Goal: Book appointment/travel/reservation

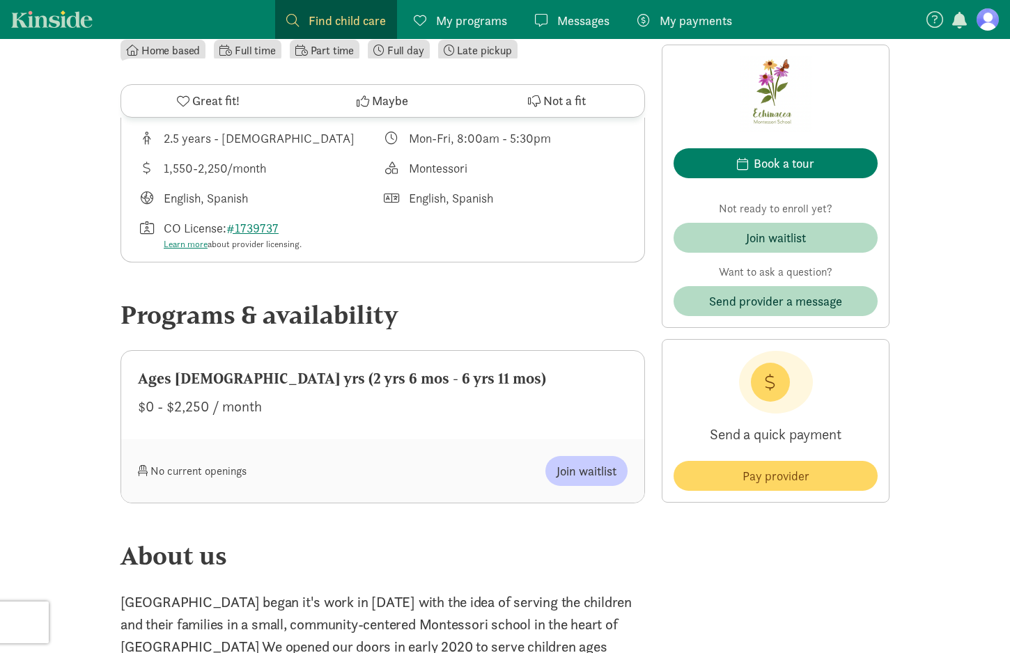
scroll to position [627, 0]
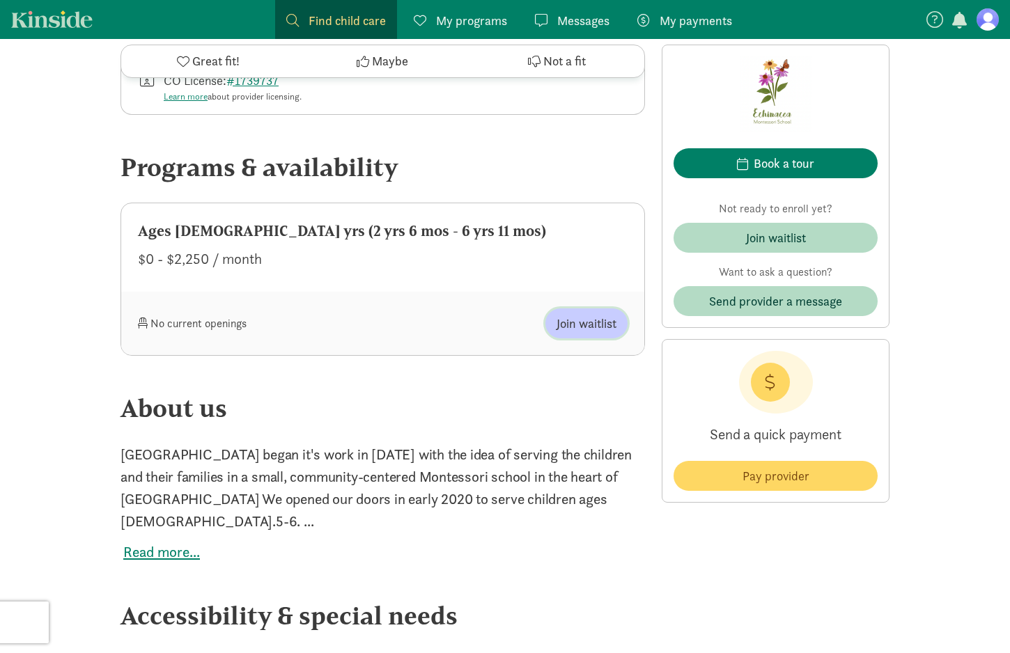
click at [586, 322] on span "Join waitlist" at bounding box center [586, 323] width 60 height 19
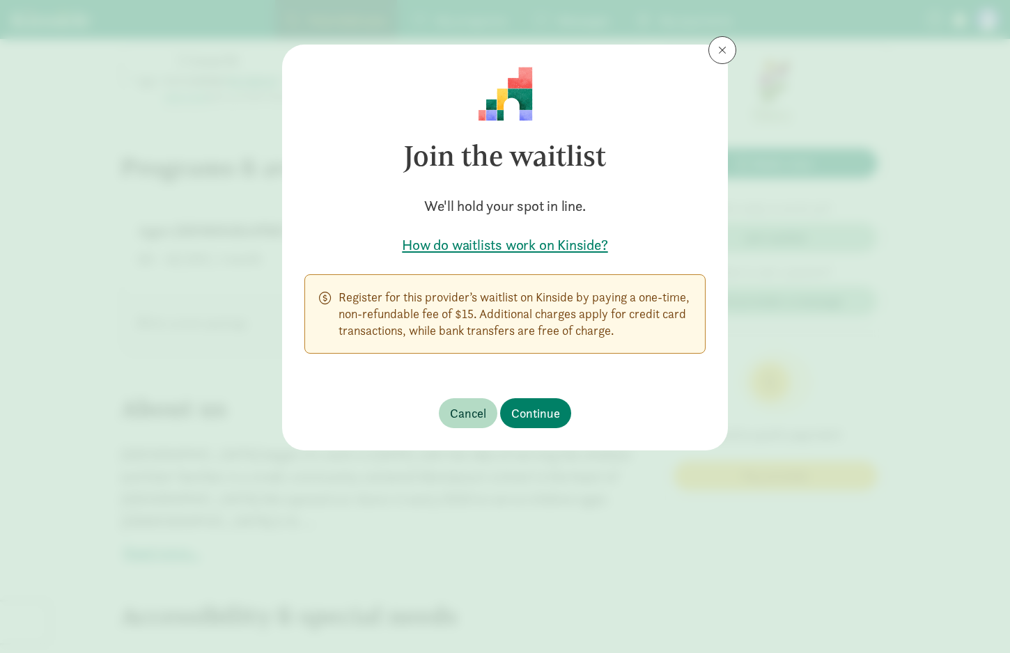
click at [724, 52] on span at bounding box center [722, 50] width 8 height 11
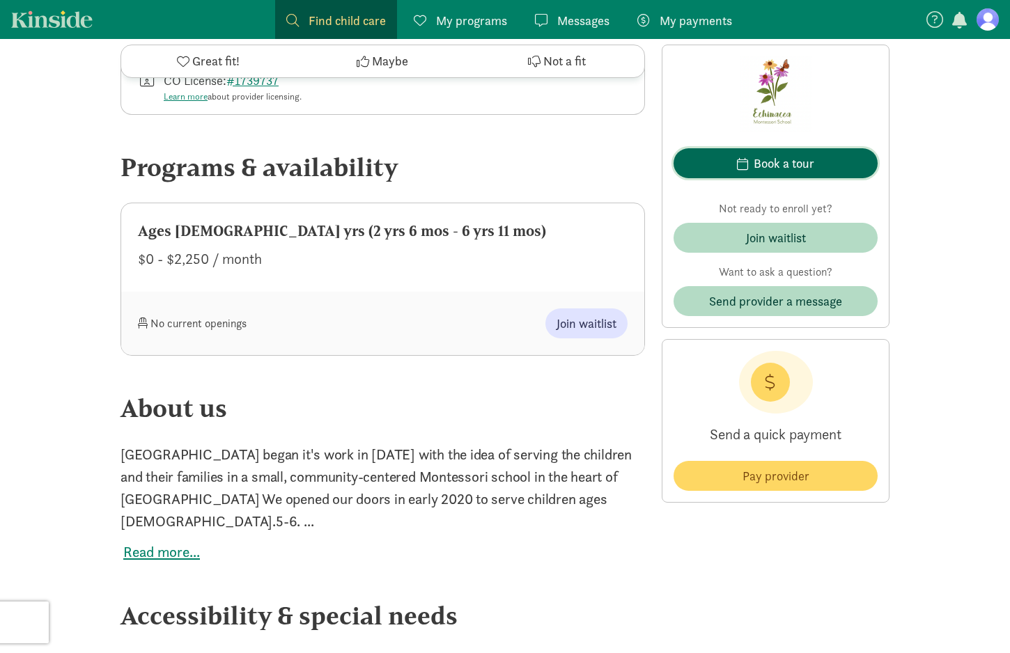
click at [780, 148] on button "Book a tour" at bounding box center [775, 163] width 204 height 30
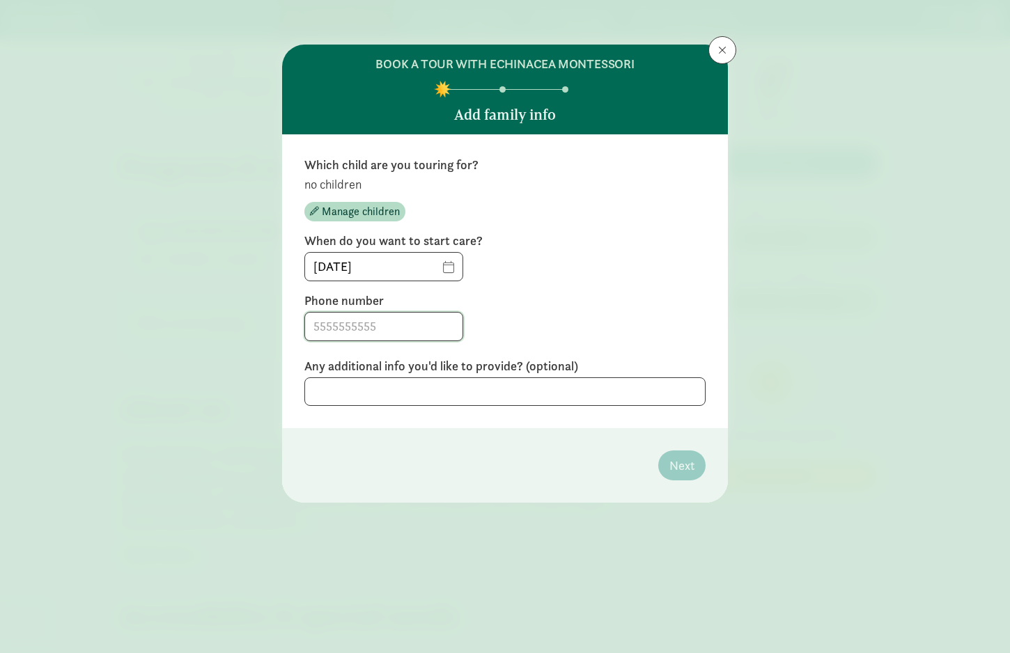
click at [381, 330] on input at bounding box center [383, 327] width 157 height 28
type input "5039992905"
click at [317, 211] on span "button" at bounding box center [314, 211] width 9 height 9
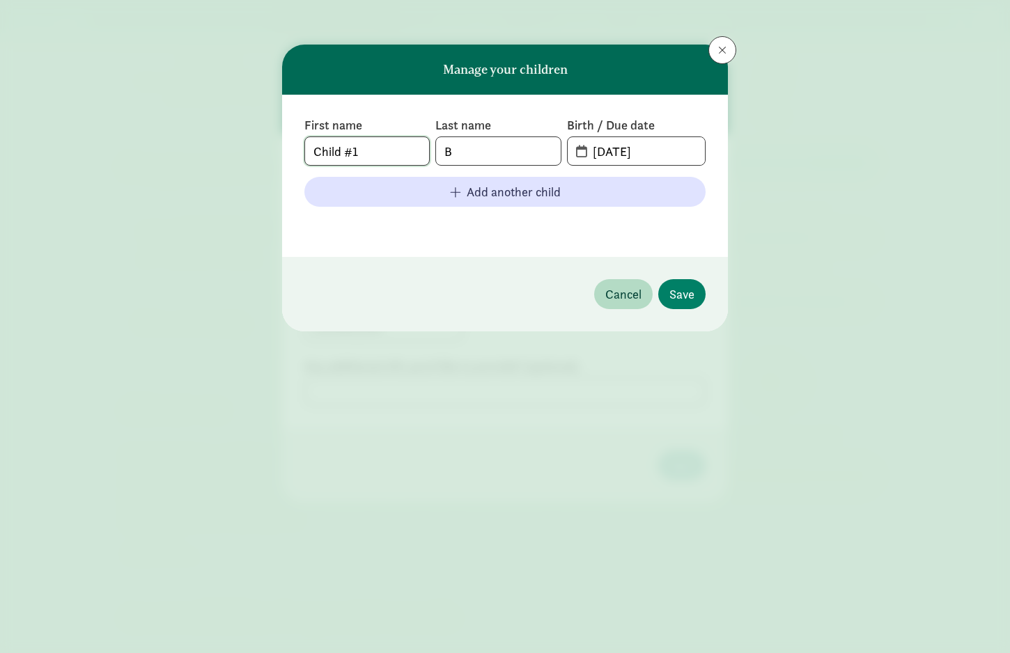
click at [364, 157] on input "Child #1" at bounding box center [367, 151] width 124 height 28
type input "Daisy"
type input "[GEOGRAPHIC_DATA]"
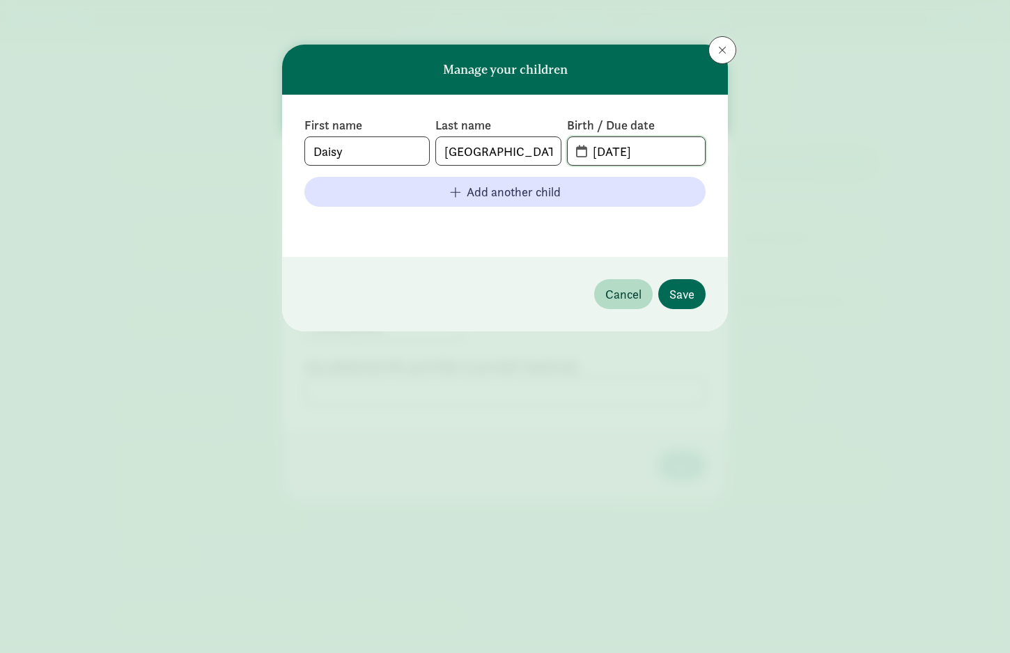
type input "[DATE]"
click at [681, 294] on span "Save" at bounding box center [681, 294] width 25 height 19
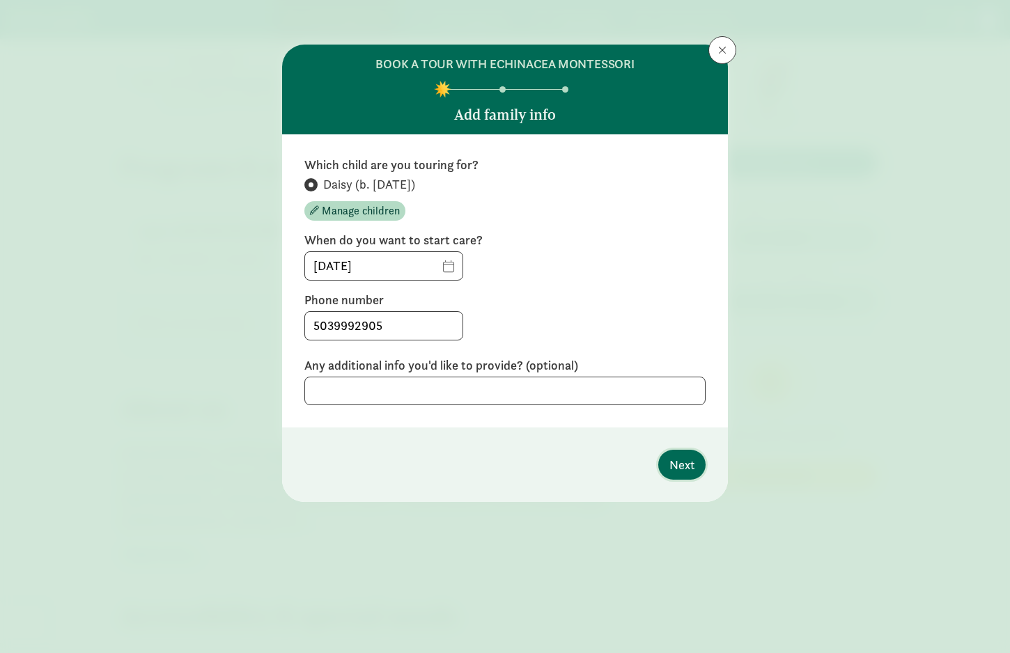
click at [679, 465] on span "Next" at bounding box center [681, 464] width 25 height 19
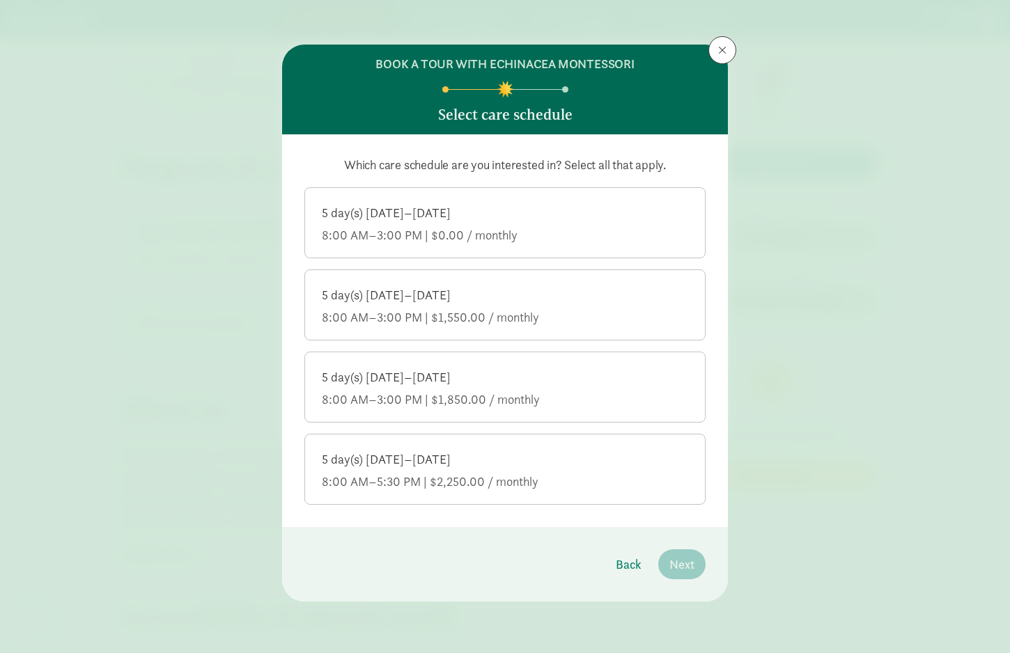
click at [491, 458] on div "5 day(s) [DATE]–[DATE]" at bounding box center [505, 459] width 366 height 17
click at [0, 0] on input "5 day(s) [DATE]–[DATE] 8:00 AM–5:30 PM | $2,250.00 / monthly" at bounding box center [0, 0] width 0 height 0
click at [442, 323] on div "8:00 AM–3:00 PM | $1,550.00 / monthly" at bounding box center [505, 317] width 366 height 17
click at [0, 0] on input "5 day(s) [DATE]–[DATE] 8:00 AM–3:00 PM | $1,550.00 / monthly" at bounding box center [0, 0] width 0 height 0
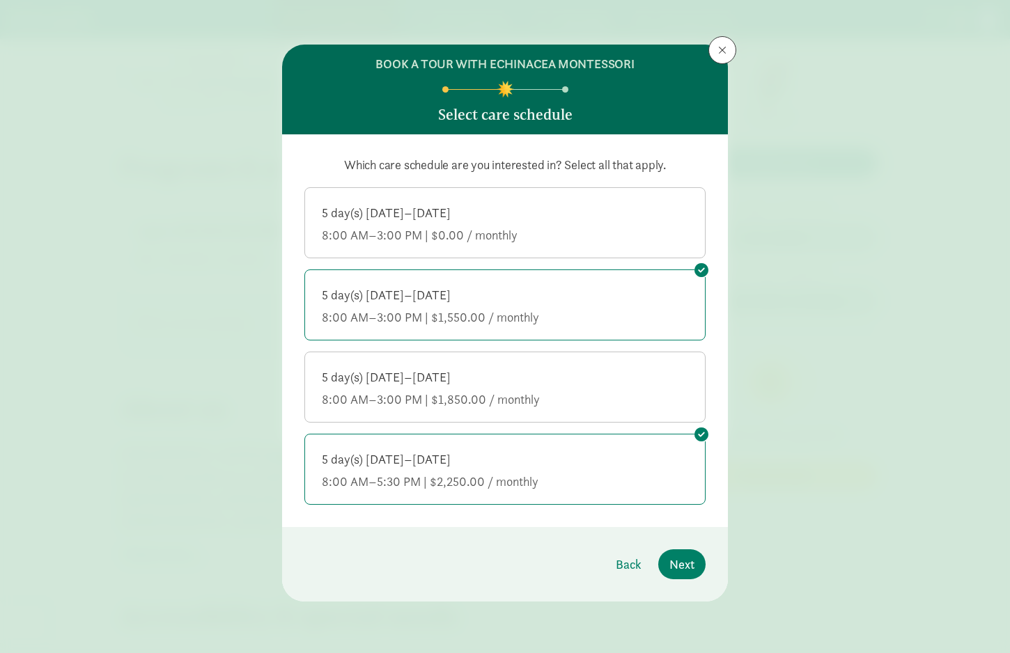
click at [449, 381] on div "5 day(s) [DATE]–[DATE]" at bounding box center [505, 377] width 366 height 17
click at [0, 0] on input "5 day(s) [DATE]–[DATE] 8:00 AM–3:00 PM | $1,850.00 / monthly" at bounding box center [0, 0] width 0 height 0
click at [673, 562] on span "Next" at bounding box center [681, 564] width 25 height 19
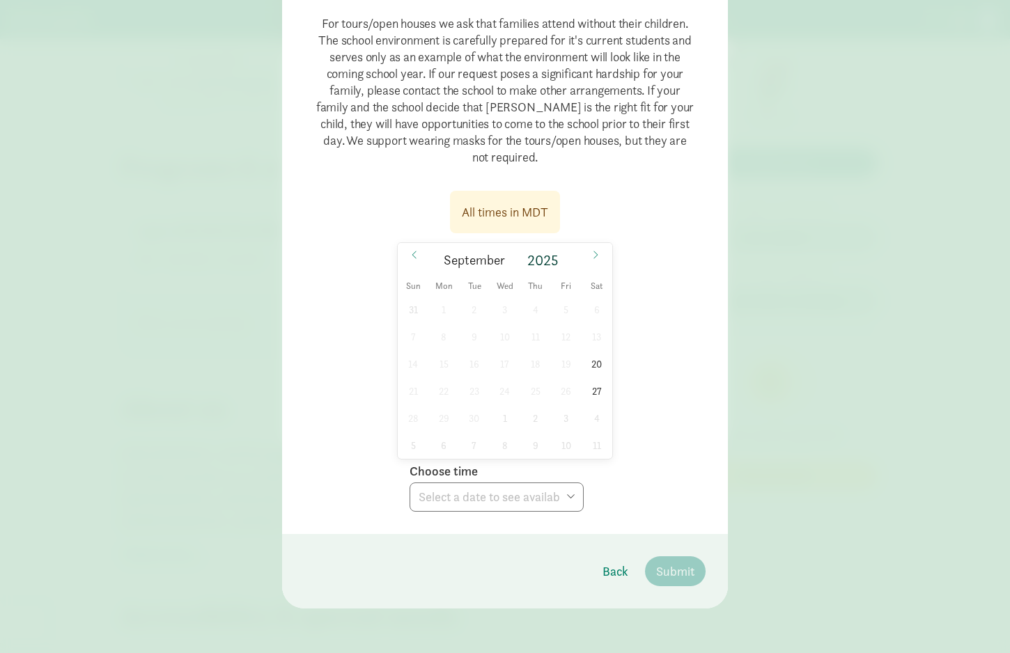
scroll to position [153, 0]
click at [591, 370] on span "20" at bounding box center [596, 363] width 27 height 27
click at [597, 391] on span "27" at bounding box center [596, 390] width 27 height 27
click at [596, 254] on icon at bounding box center [595, 255] width 8 height 10
click at [595, 311] on span "4" at bounding box center [596, 309] width 27 height 27
